Goal: Information Seeking & Learning: Learn about a topic

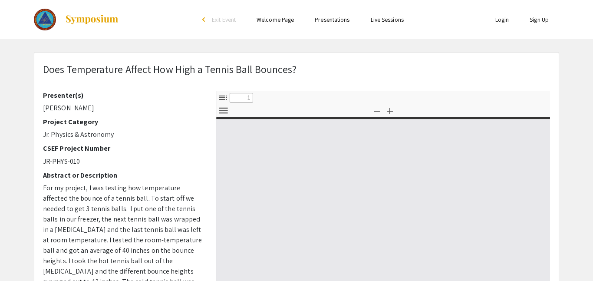
select select "custom"
type input "0"
select select "custom"
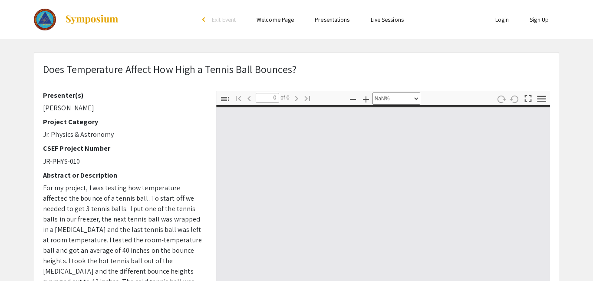
type input "1"
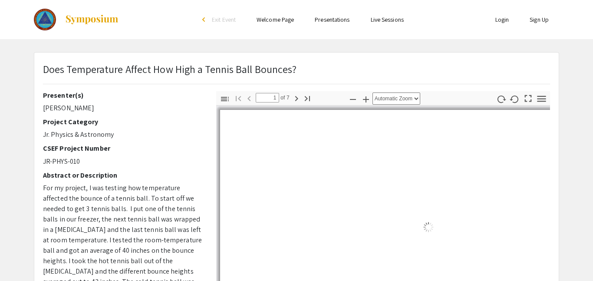
select select "auto"
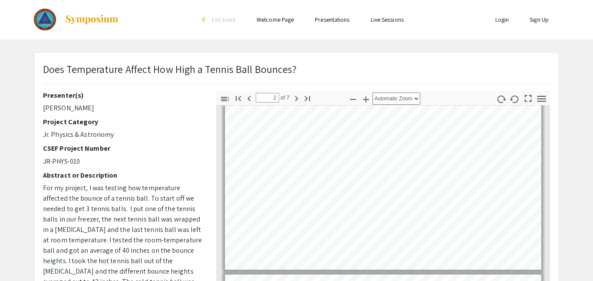
scroll to position [202, 0]
type input "1"
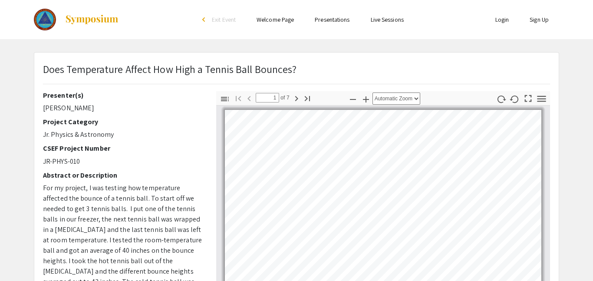
click at [161, 79] on div "Does Temperature Affect How High a Tennis Ball Bounces?" at bounding box center [170, 72] width 254 height 23
click at [159, 76] on p "Does Temperature Affect How High a Tennis Ball Bounces?" at bounding box center [170, 69] width 254 height 16
